Goal: Information Seeking & Learning: Learn about a topic

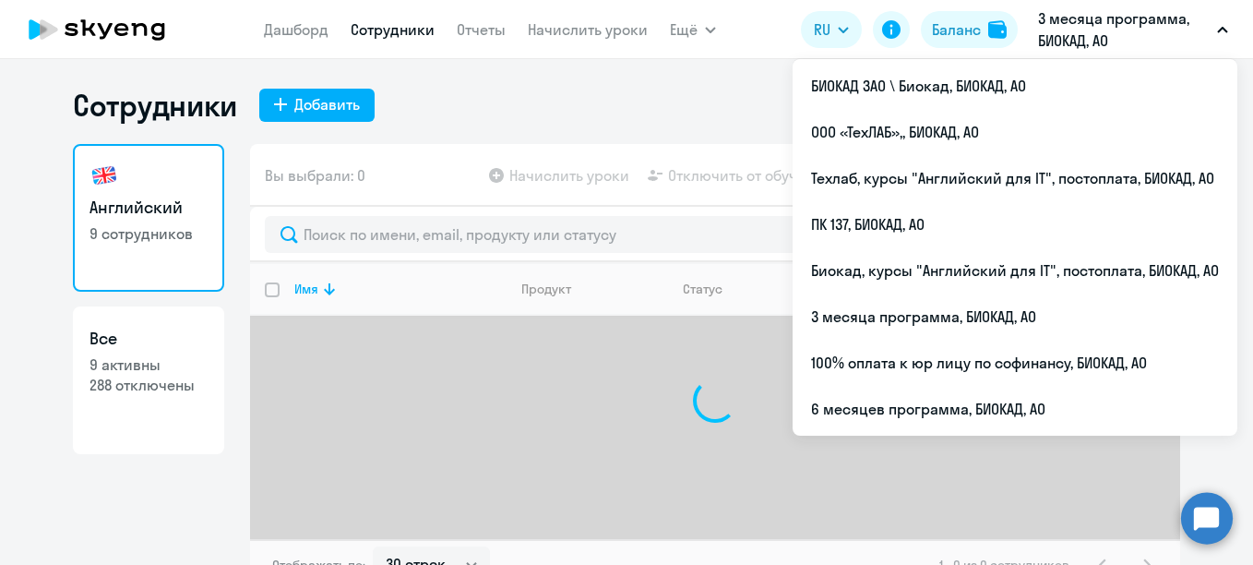
select select "30"
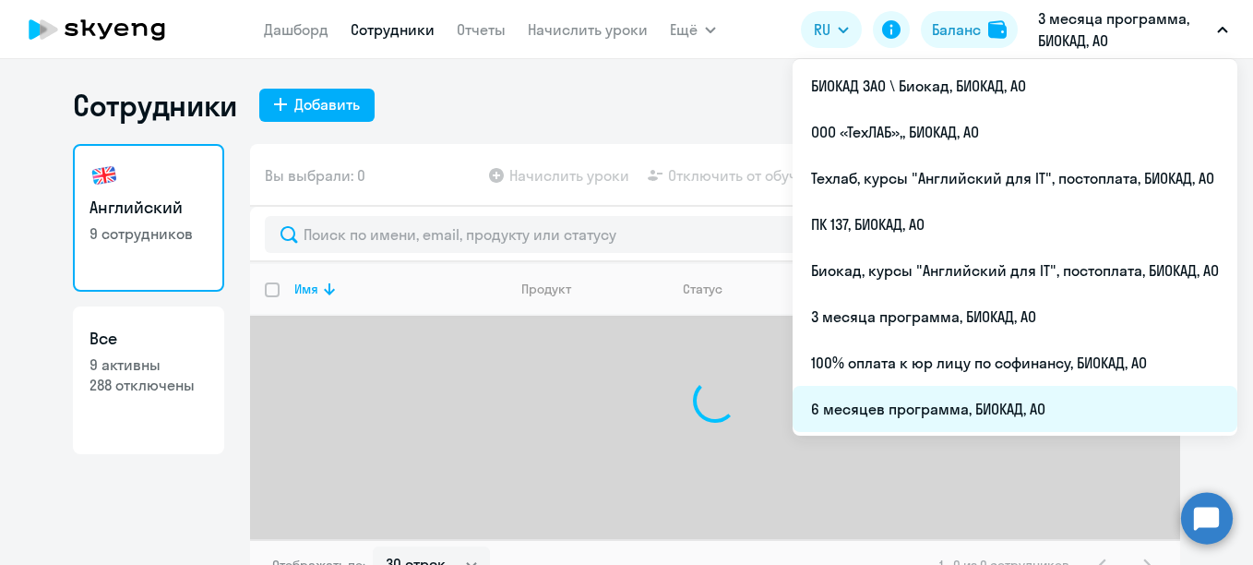
click at [870, 412] on li "6 месяцев программа, БИОКАД, АО" at bounding box center [1015, 409] width 445 height 46
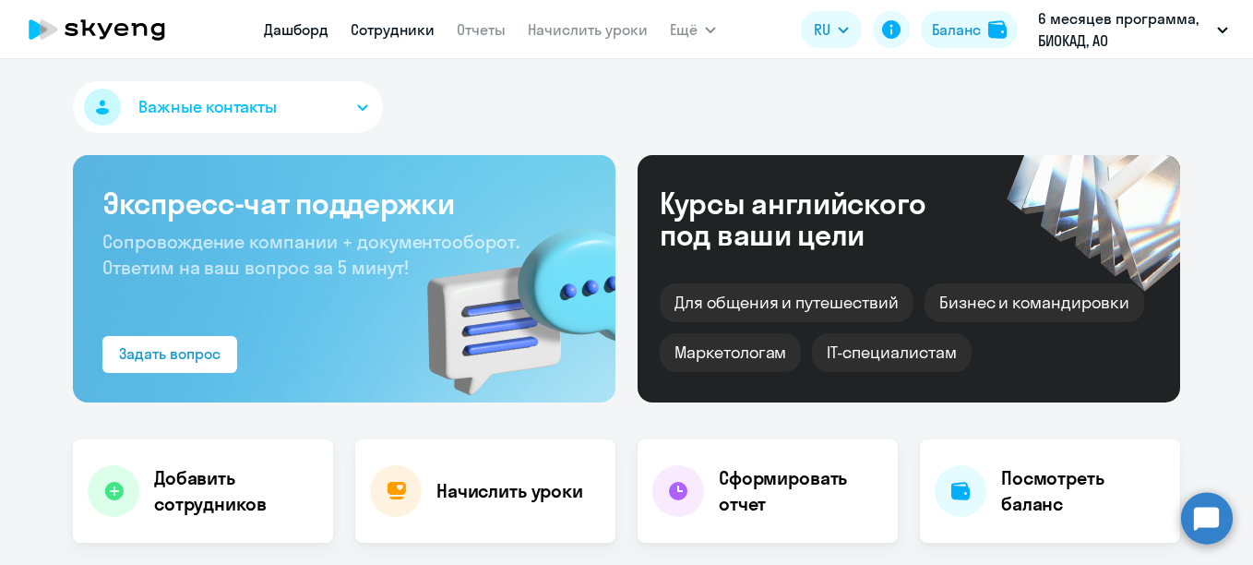
click at [389, 26] on link "Сотрудники" at bounding box center [393, 29] width 84 height 18
select select "30"
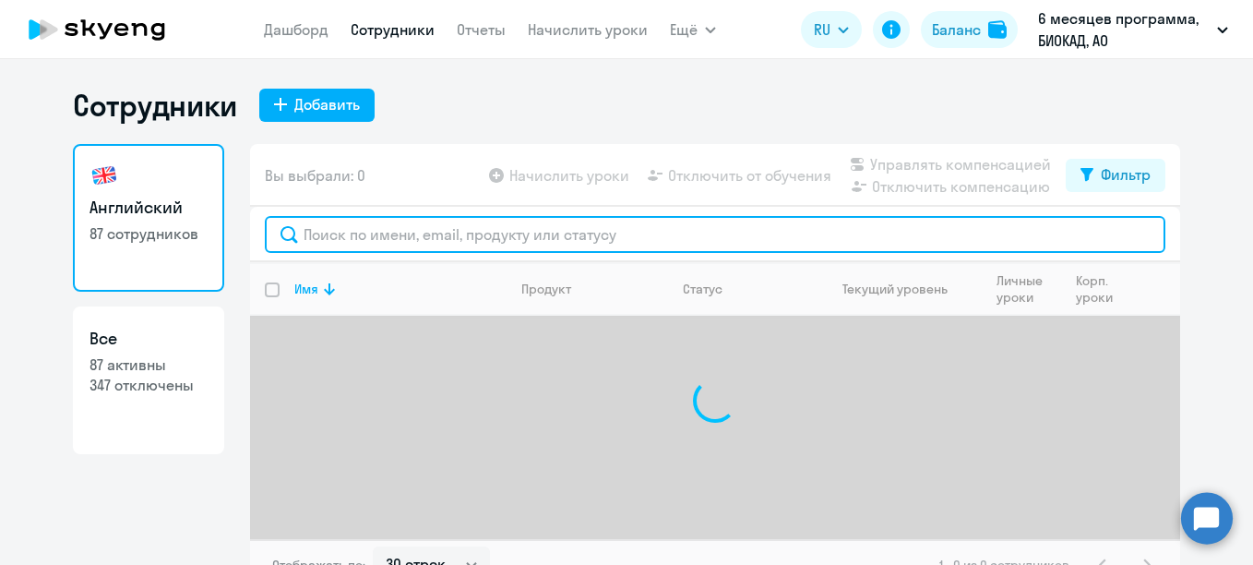
click at [432, 235] on input "text" at bounding box center [715, 234] width 901 height 37
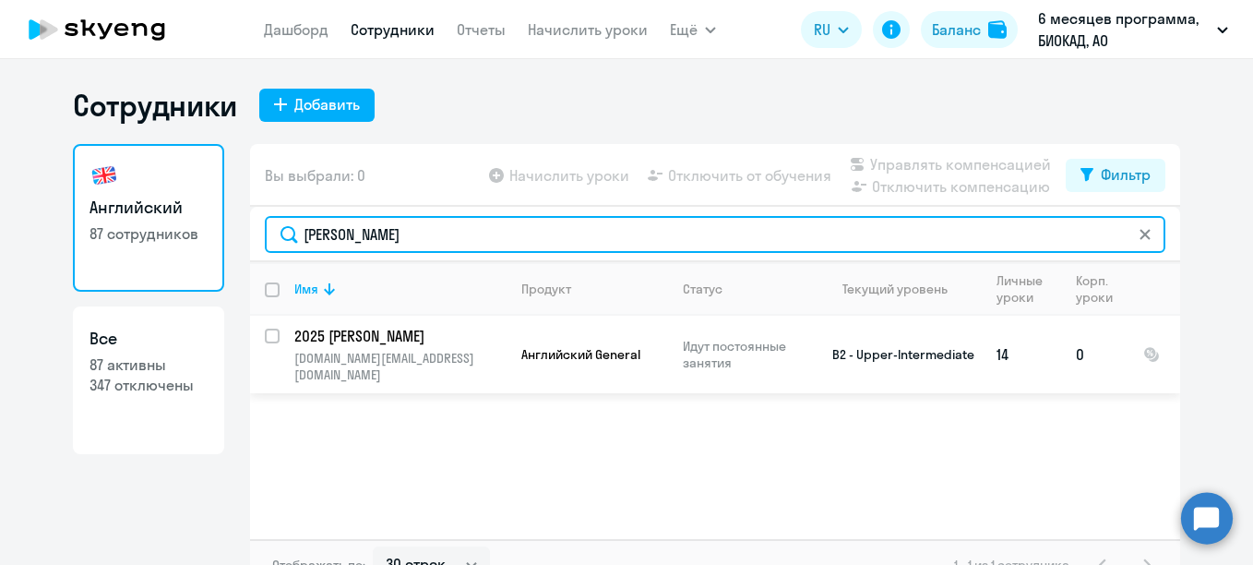
type input "[PERSON_NAME]"
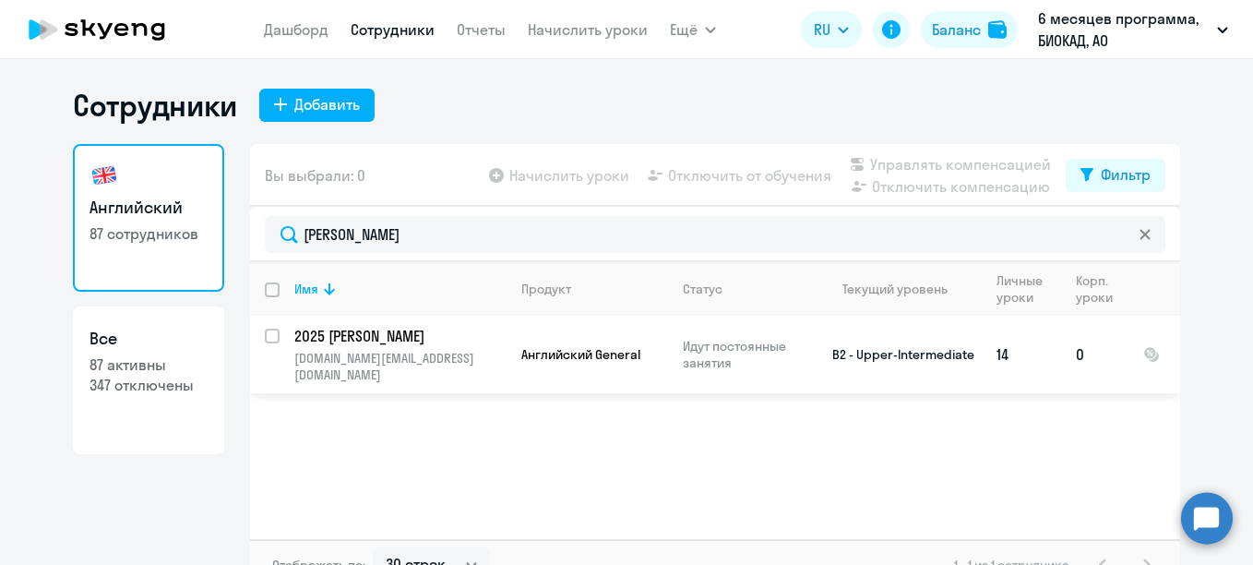
click at [313, 337] on p "2025 [PERSON_NAME]" at bounding box center [398, 336] width 209 height 20
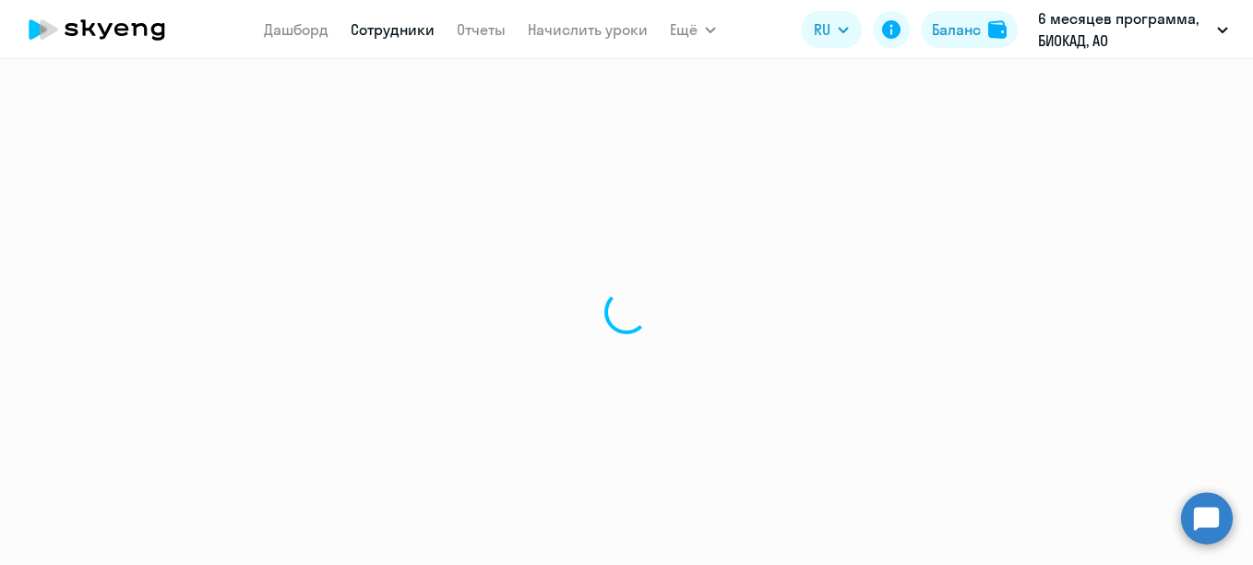
select select "english"
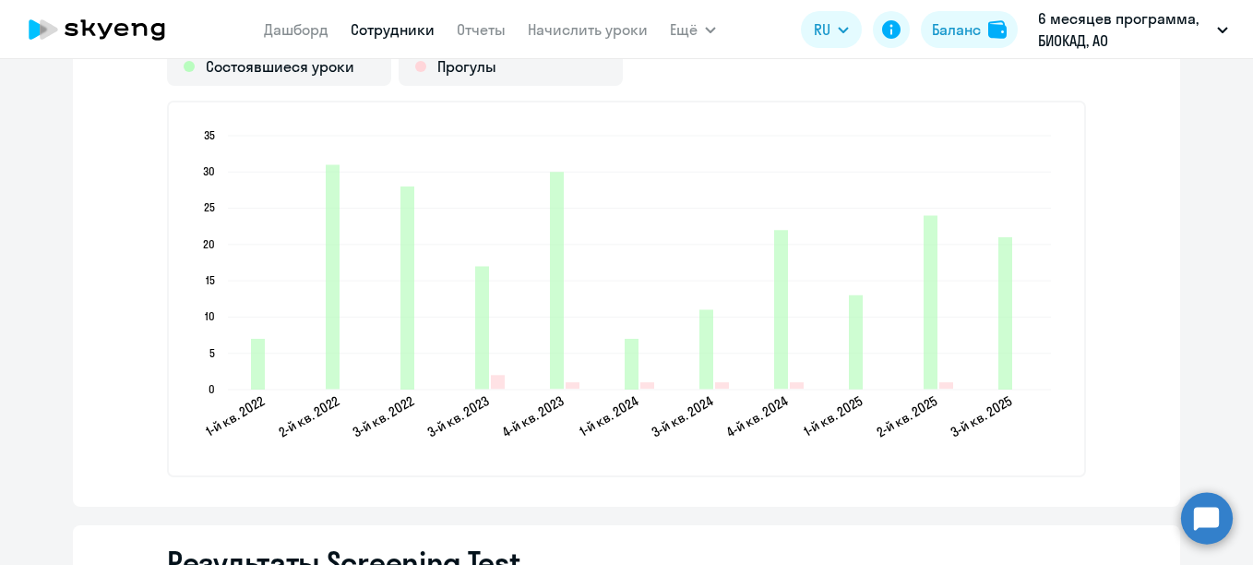
scroll to position [2676, 0]
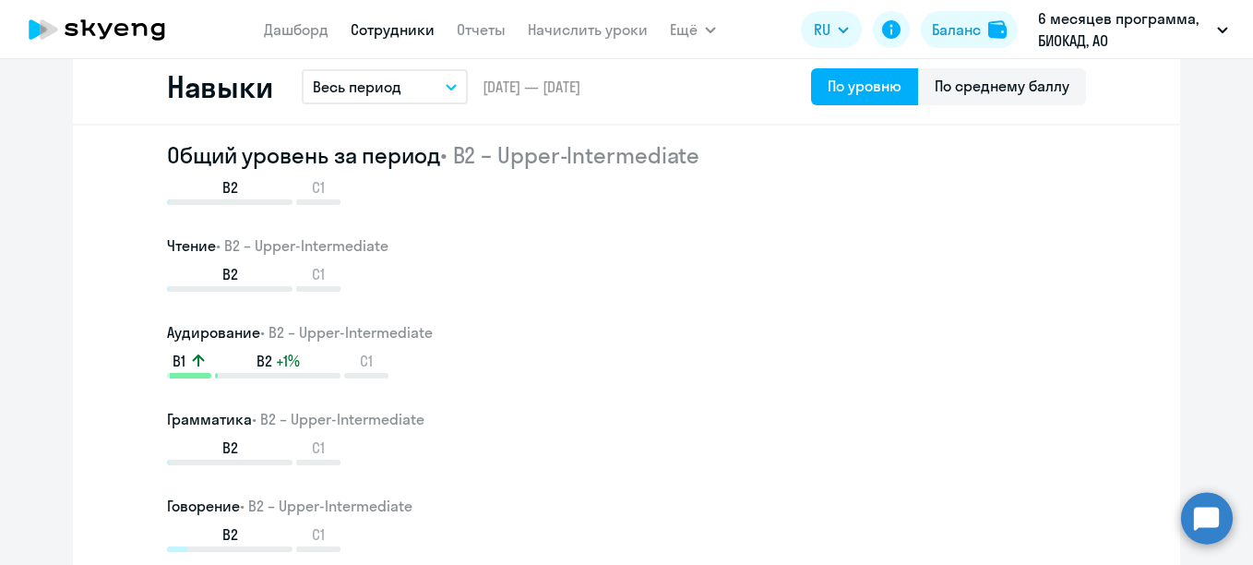
scroll to position [923, 0]
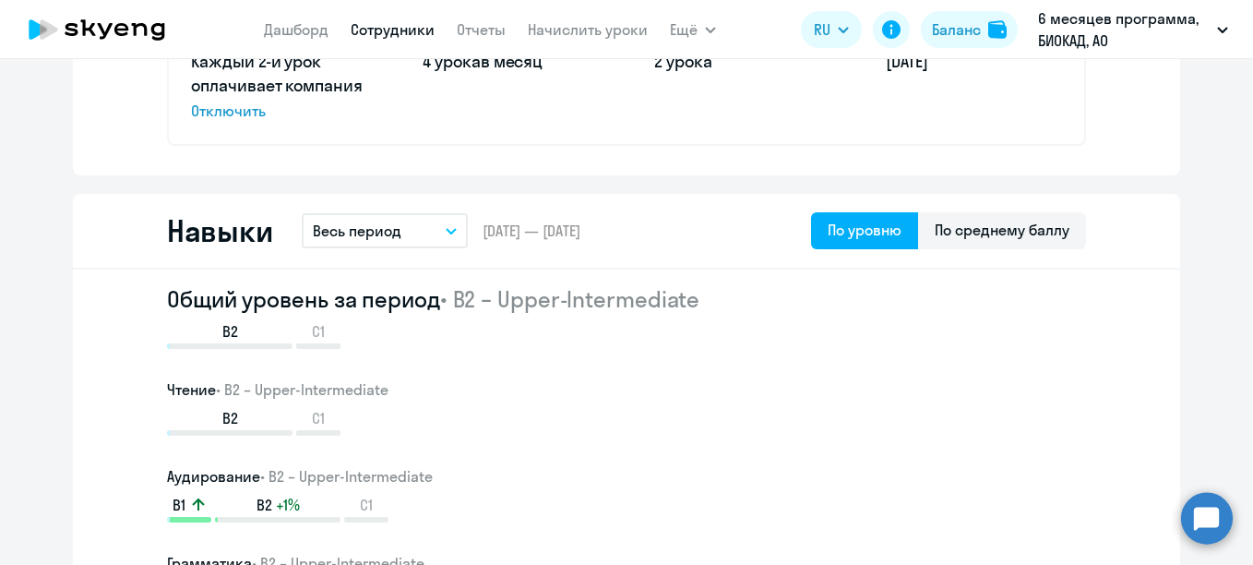
click at [400, 27] on link "Сотрудники" at bounding box center [393, 29] width 84 height 18
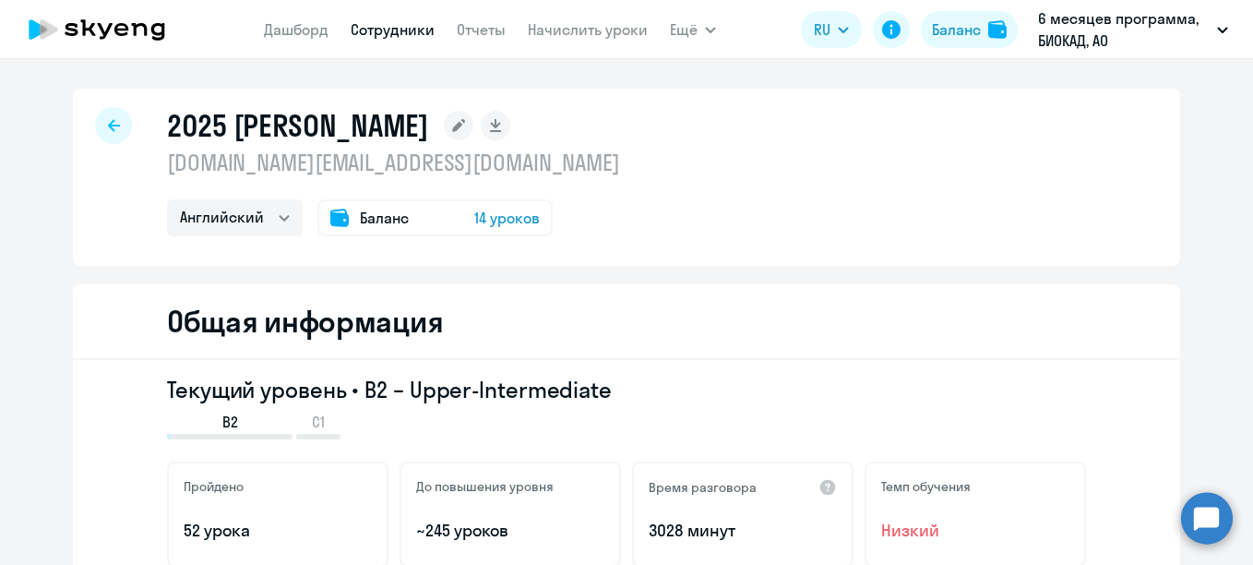
select select "30"
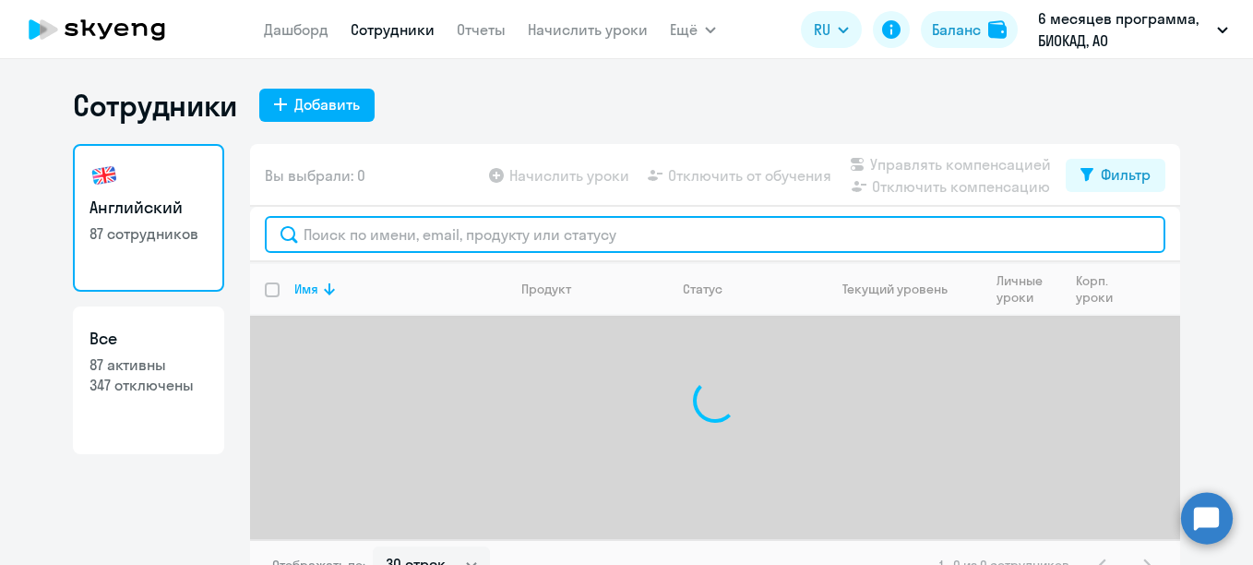
click at [606, 238] on input "text" at bounding box center [715, 234] width 901 height 37
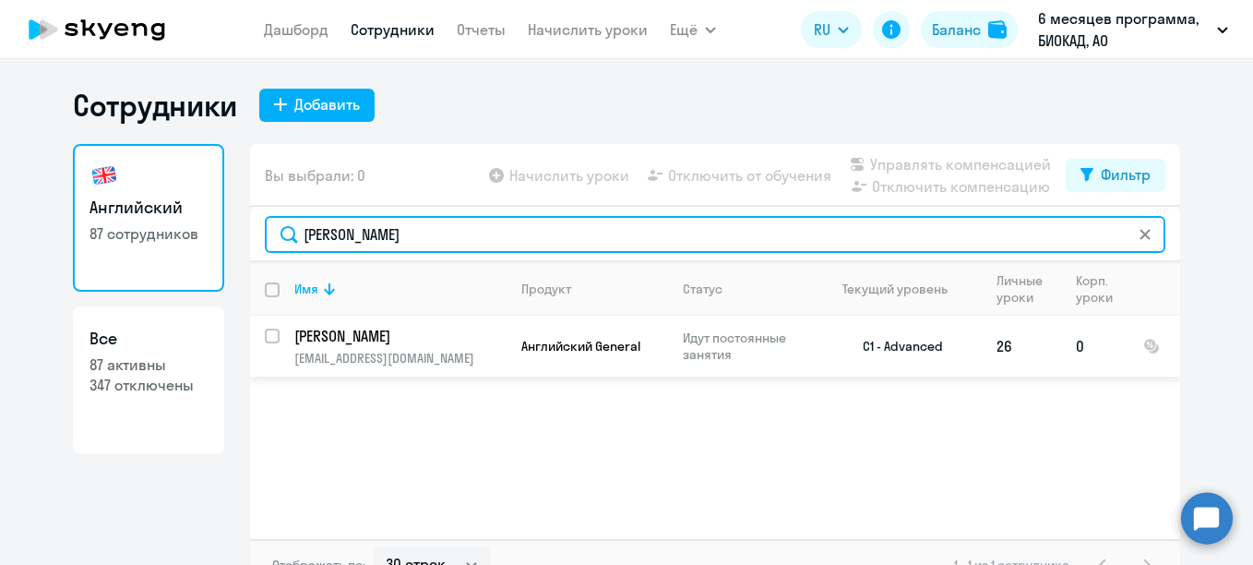
type input "[PERSON_NAME]"
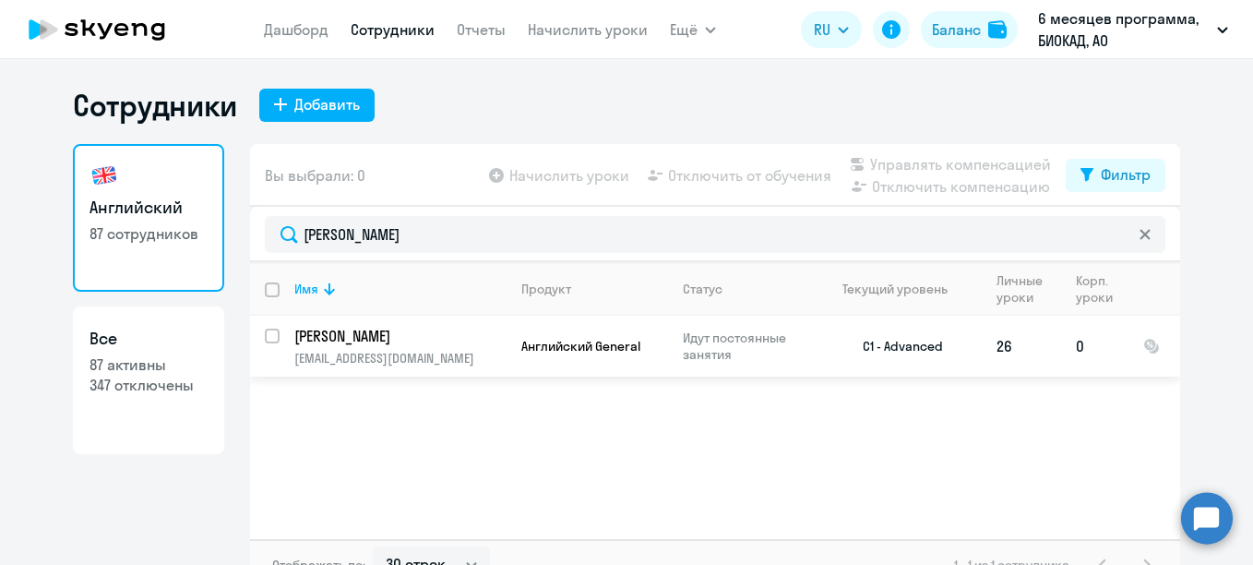
click at [343, 335] on p "[PERSON_NAME]" at bounding box center [398, 336] width 209 height 20
select select "english"
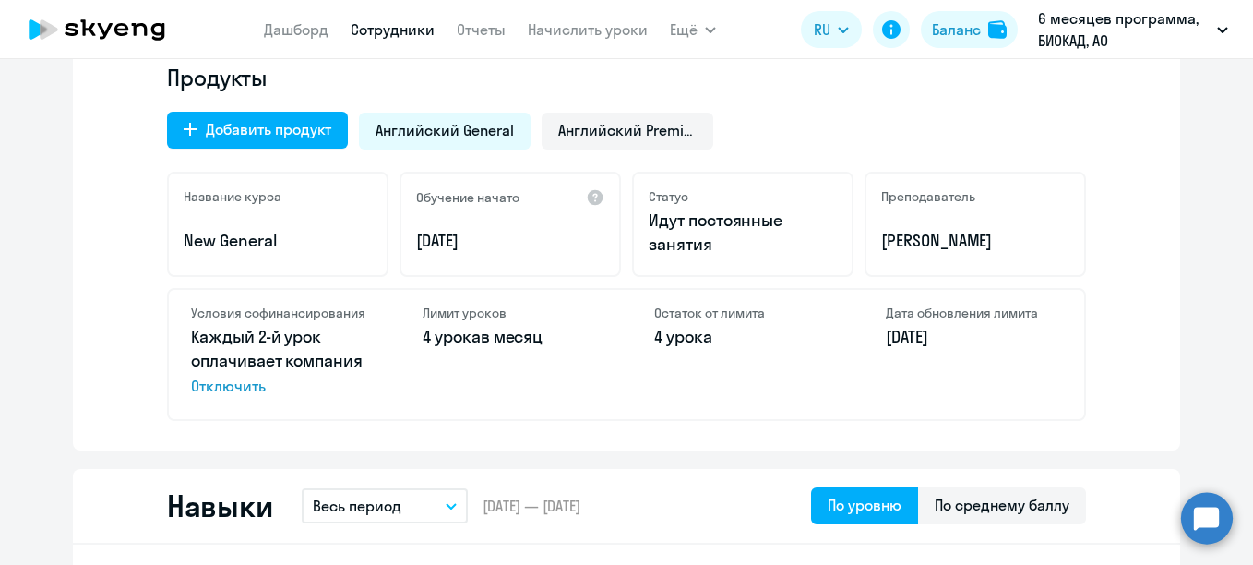
scroll to position [646, 0]
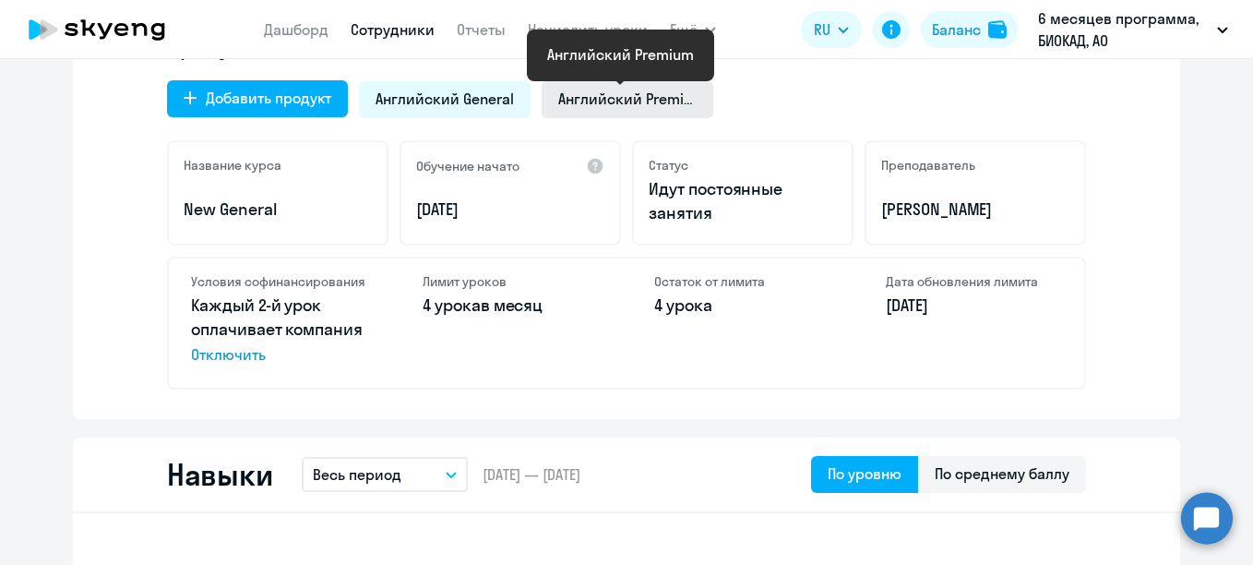
click at [584, 91] on span "Английский Premium" at bounding box center [627, 99] width 138 height 20
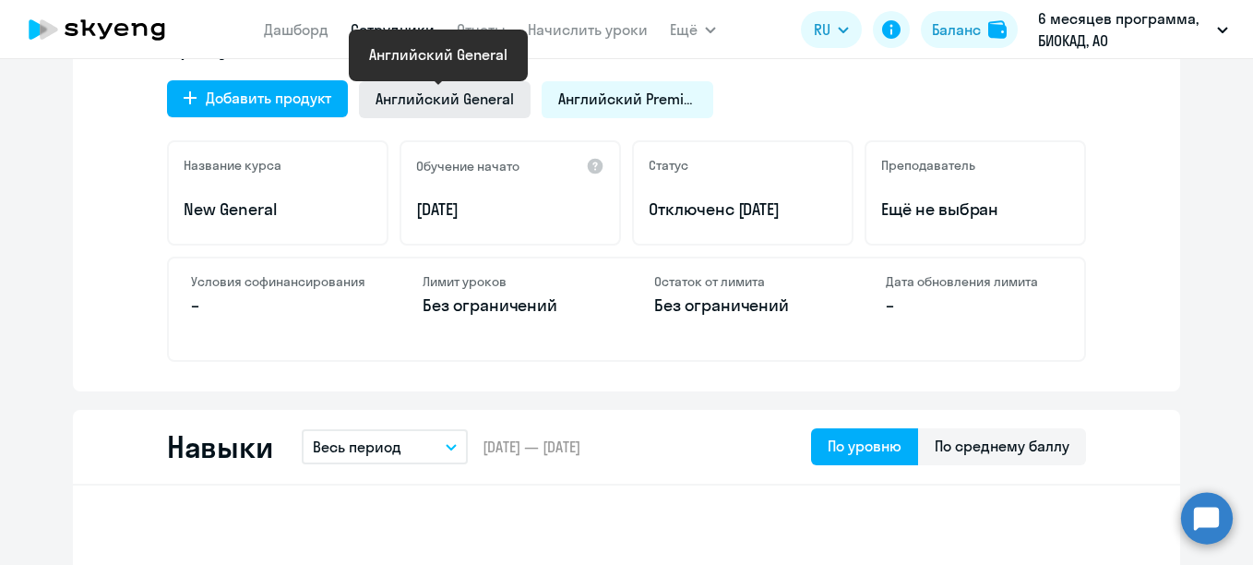
click at [469, 96] on span "Английский General" at bounding box center [445, 99] width 138 height 20
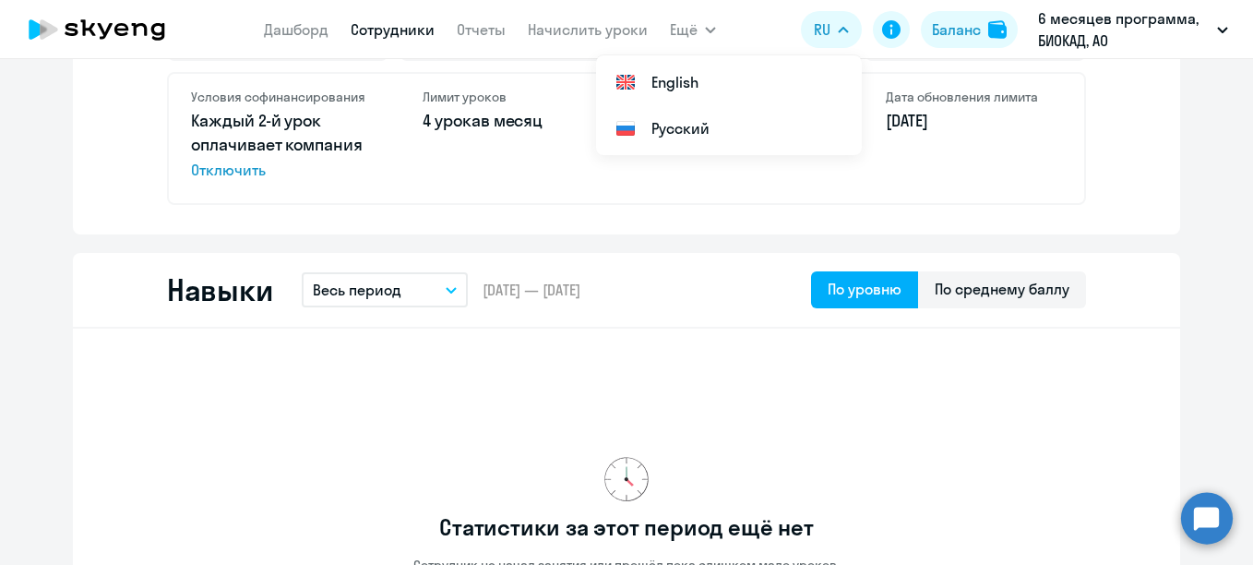
scroll to position [461, 0]
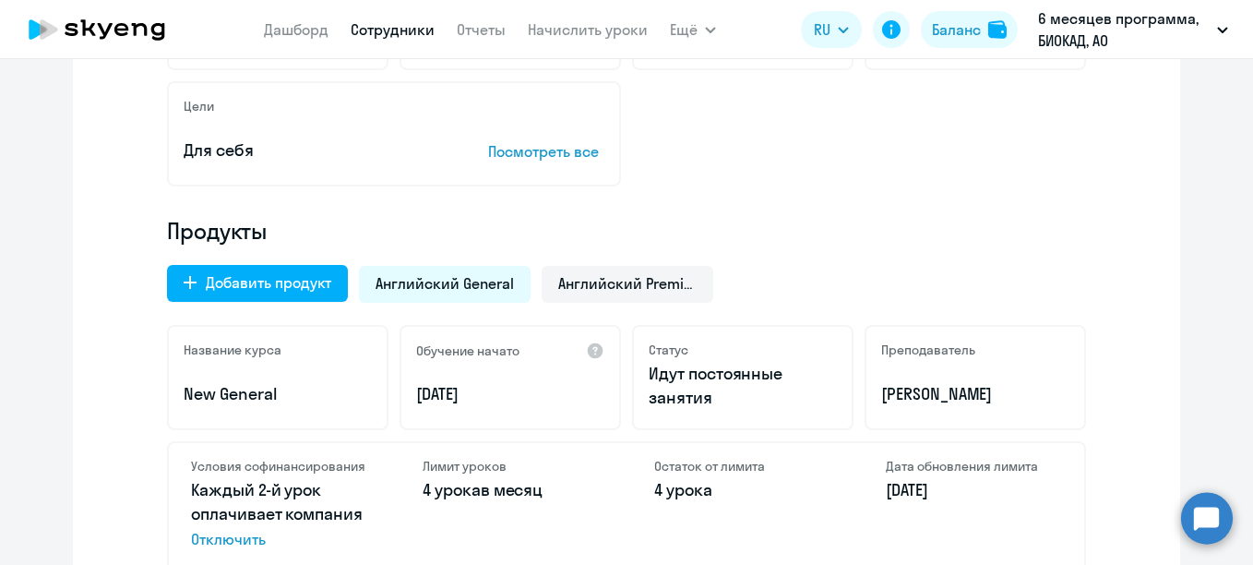
click at [387, 32] on link "Сотрудники" at bounding box center [393, 29] width 84 height 18
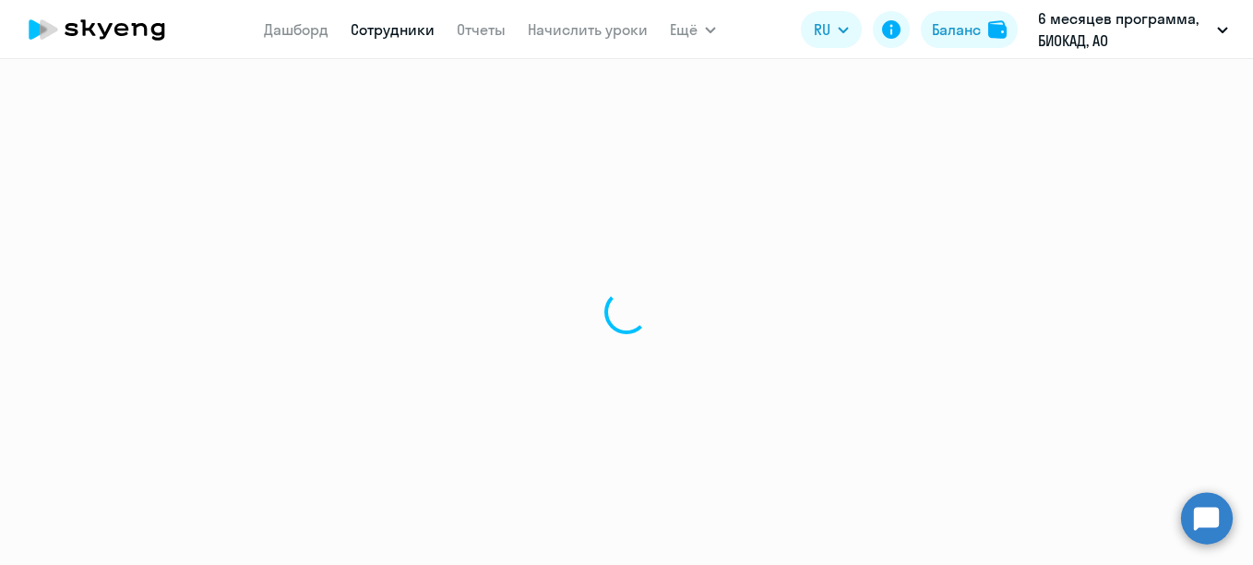
select select "30"
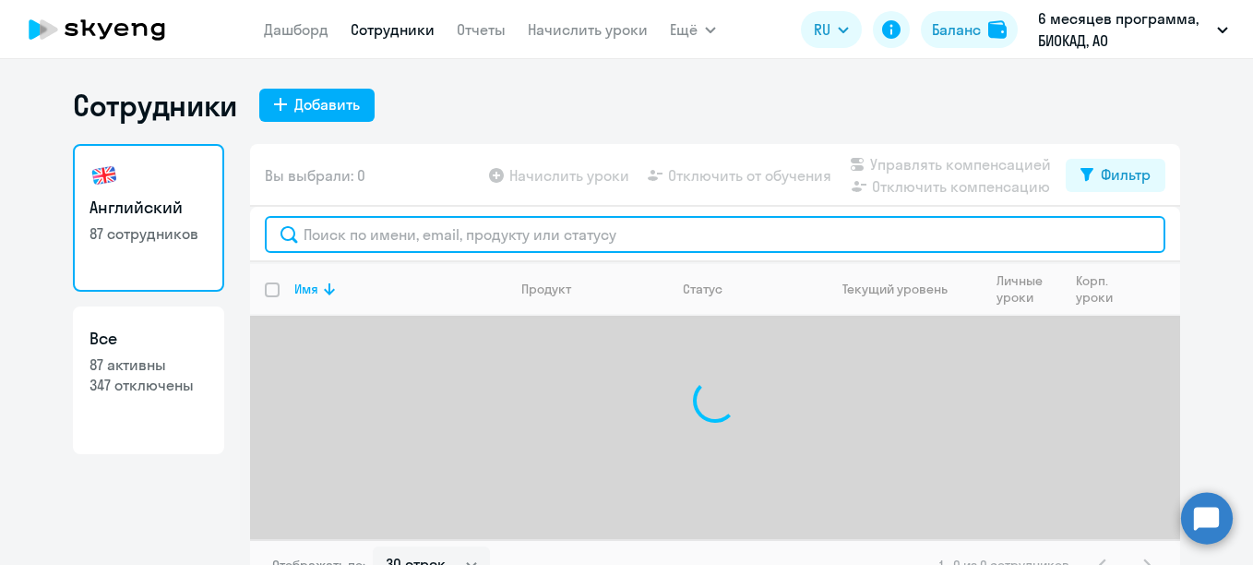
click at [531, 225] on input "text" at bounding box center [715, 234] width 901 height 37
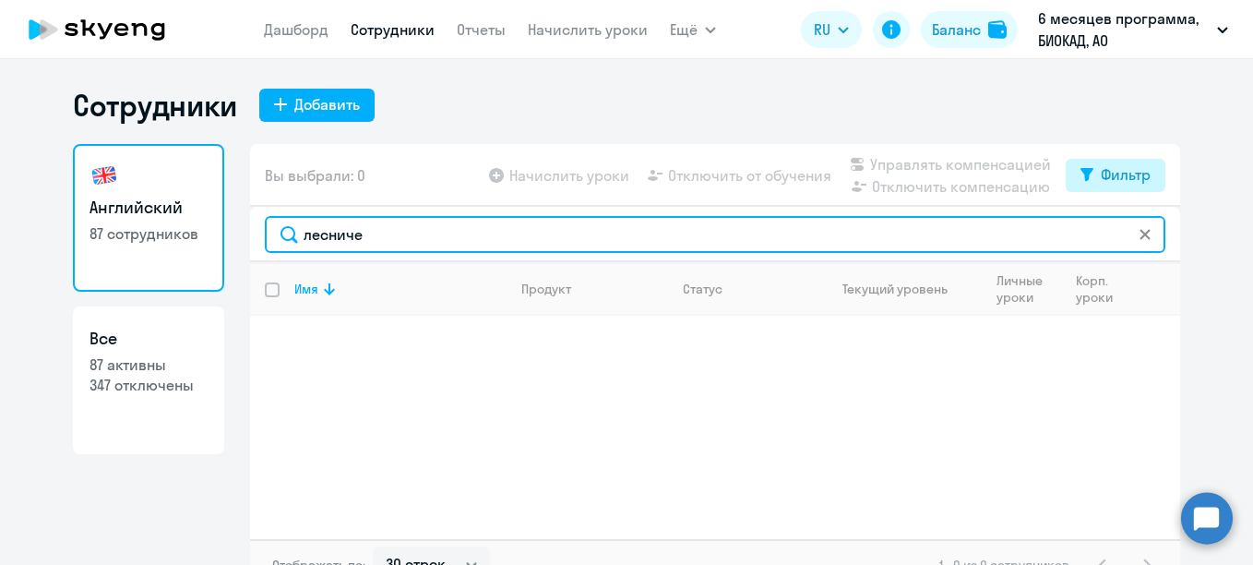
type input "лесниче"
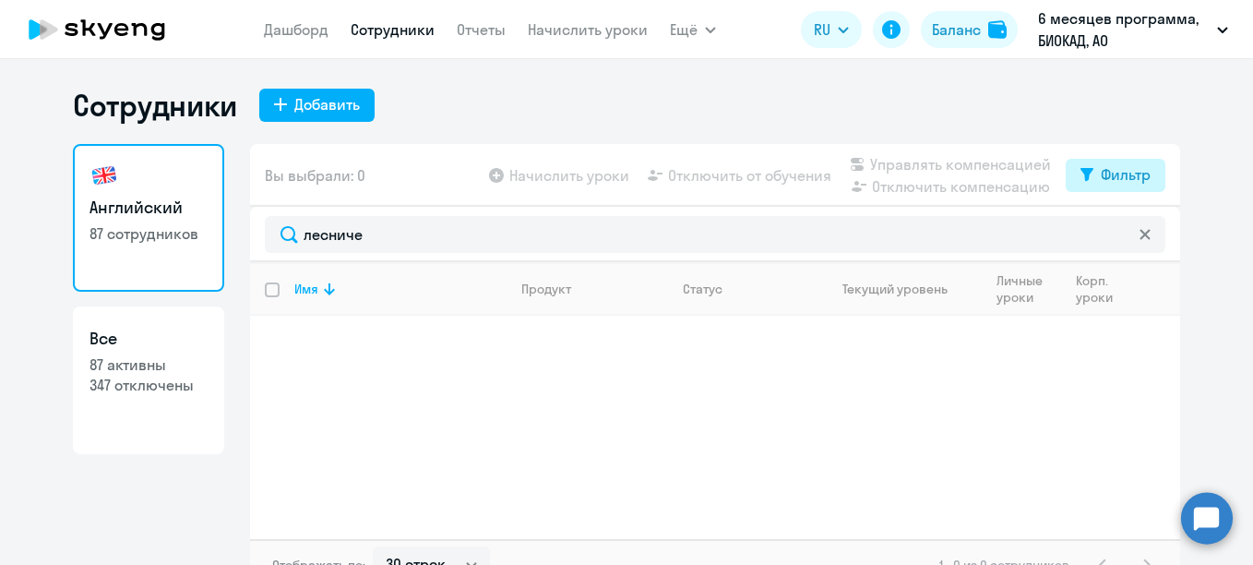
click at [1123, 166] on div "Фильтр" at bounding box center [1126, 174] width 50 height 22
click at [1118, 232] on span at bounding box center [1128, 235] width 31 height 18
click at [1113, 234] on input "checkbox" at bounding box center [1112, 234] width 1 height 1
checkbox input "true"
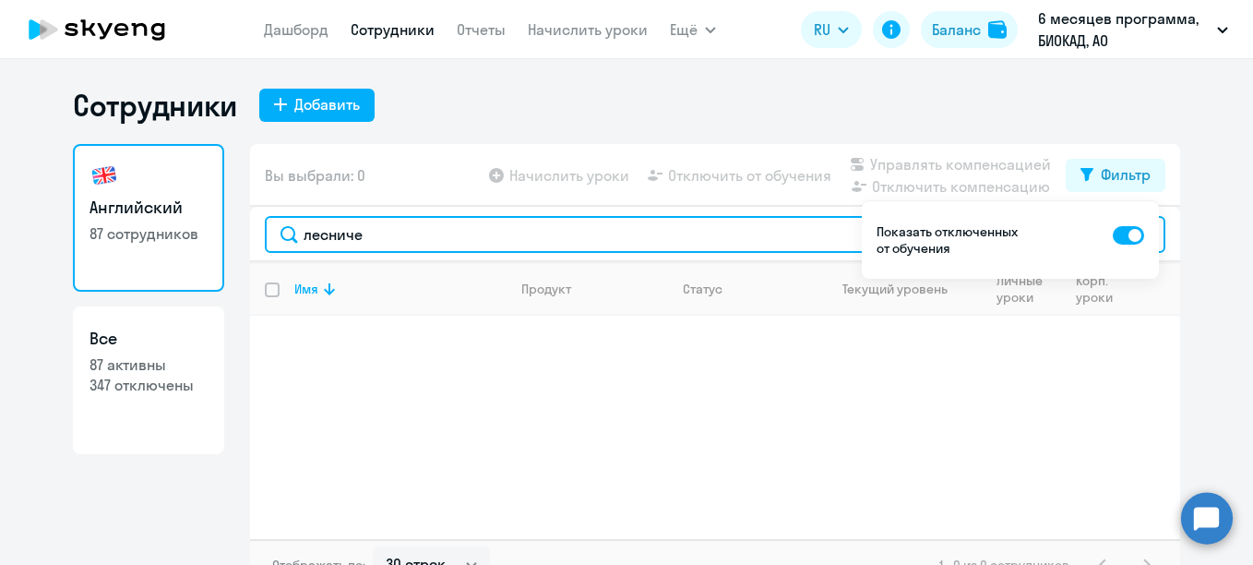
click at [572, 231] on input "лесниче" at bounding box center [715, 234] width 901 height 37
